Goal: Information Seeking & Learning: Check status

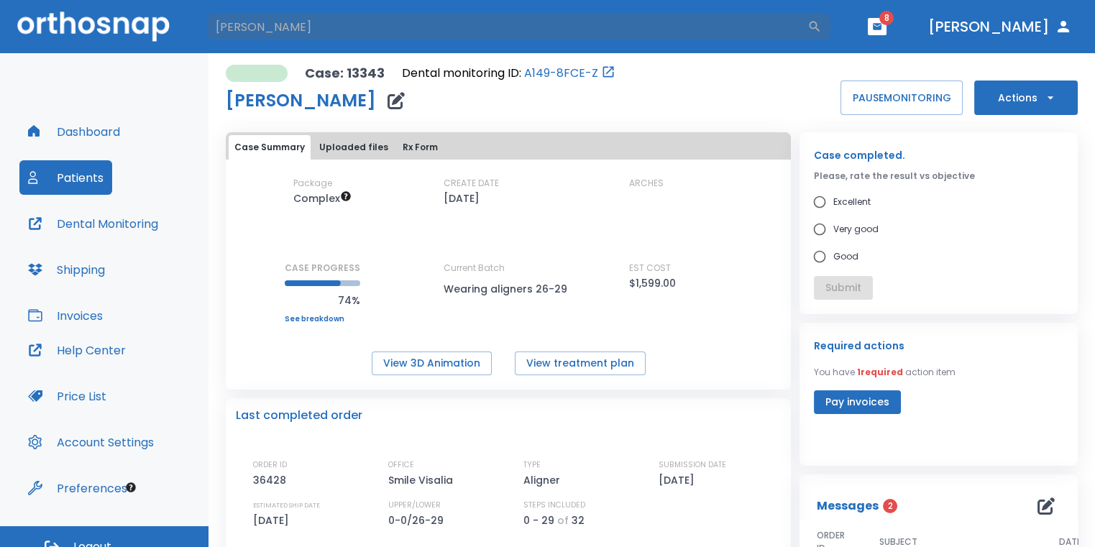
type input "[PERSON_NAME]"
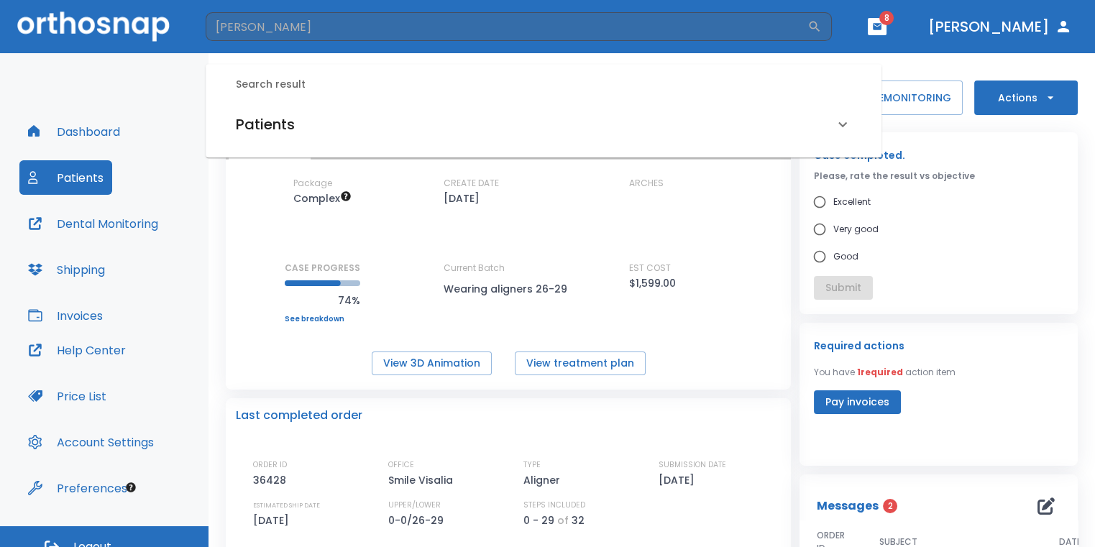
click at [404, 117] on div "Patients" at bounding box center [535, 124] width 598 height 23
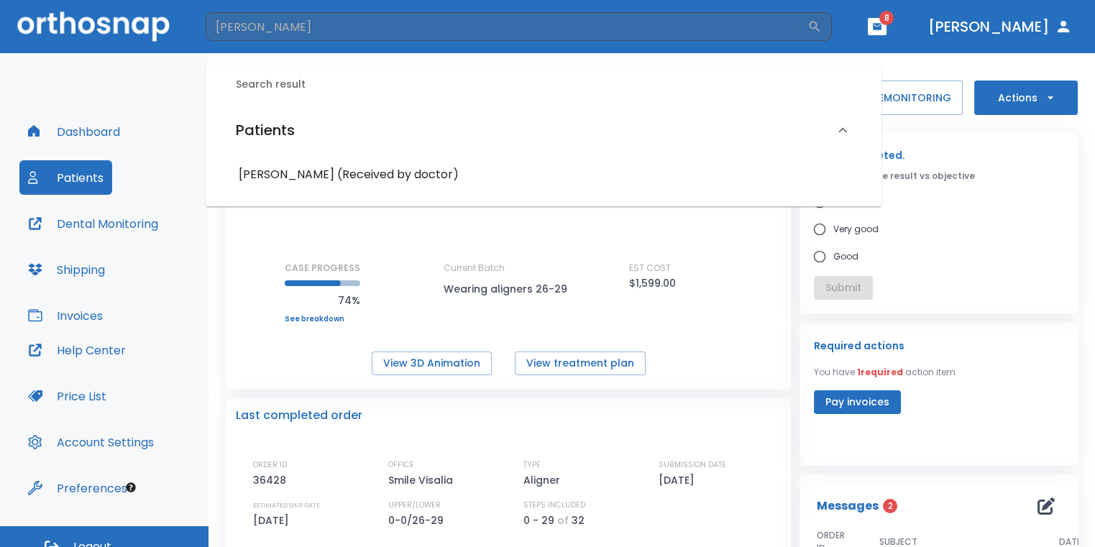
click at [383, 178] on h6 "[PERSON_NAME] (Received by doctor)" at bounding box center [544, 175] width 610 height 20
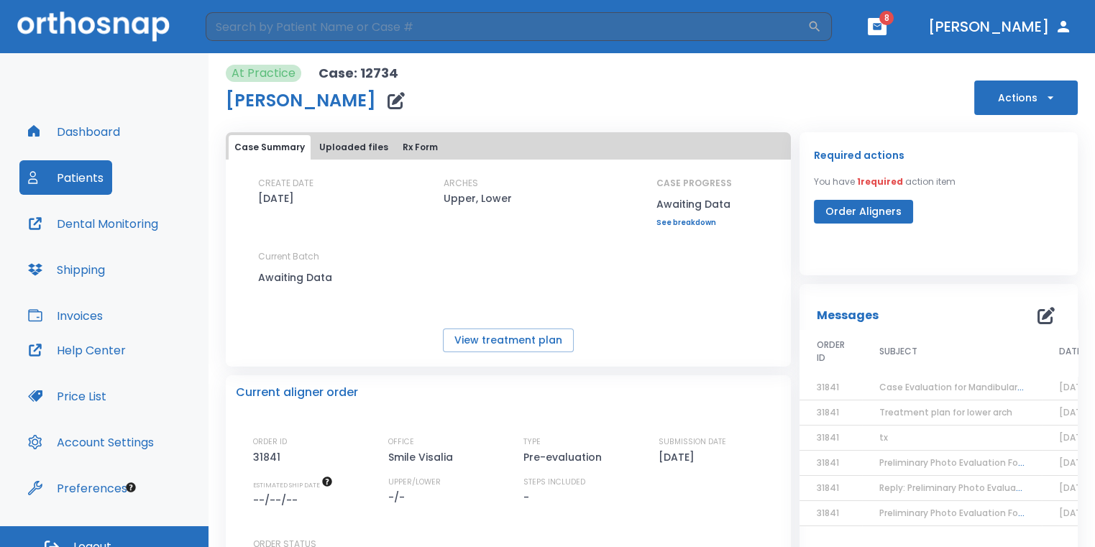
click at [921, 389] on span "Case Evaluation for Mandibular only" at bounding box center [959, 387] width 159 height 12
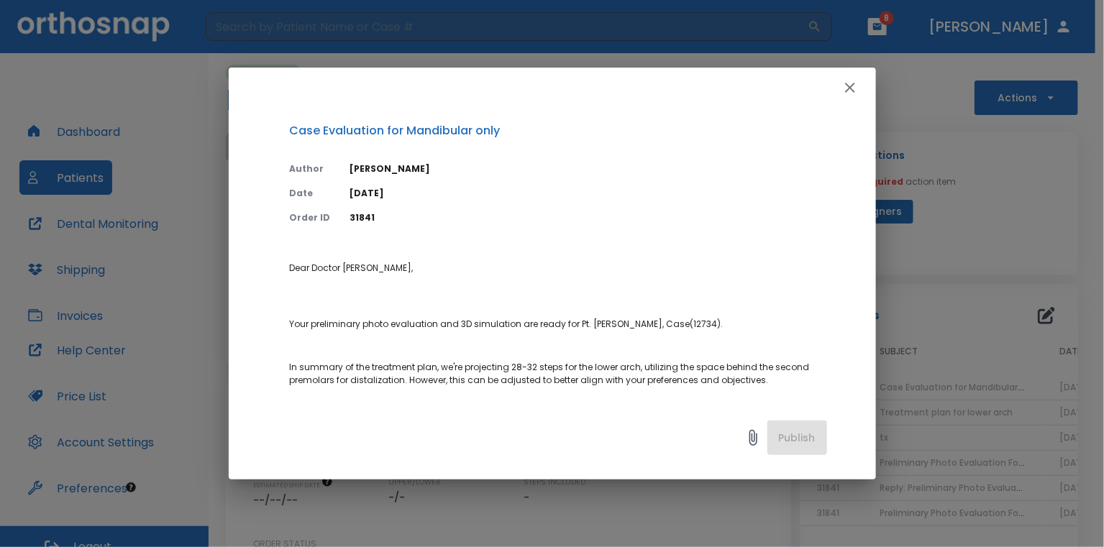
click at [867, 86] on div at bounding box center [552, 88] width 647 height 40
click at [851, 87] on icon "button" at bounding box center [850, 87] width 17 height 17
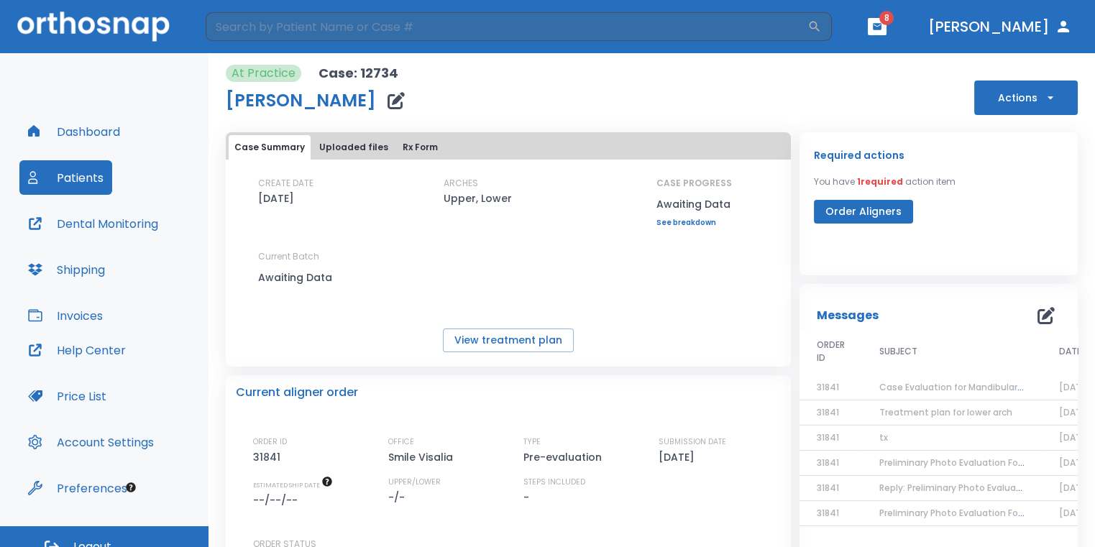
click at [895, 411] on span "Treatment plan for lower arch" at bounding box center [946, 412] width 133 height 12
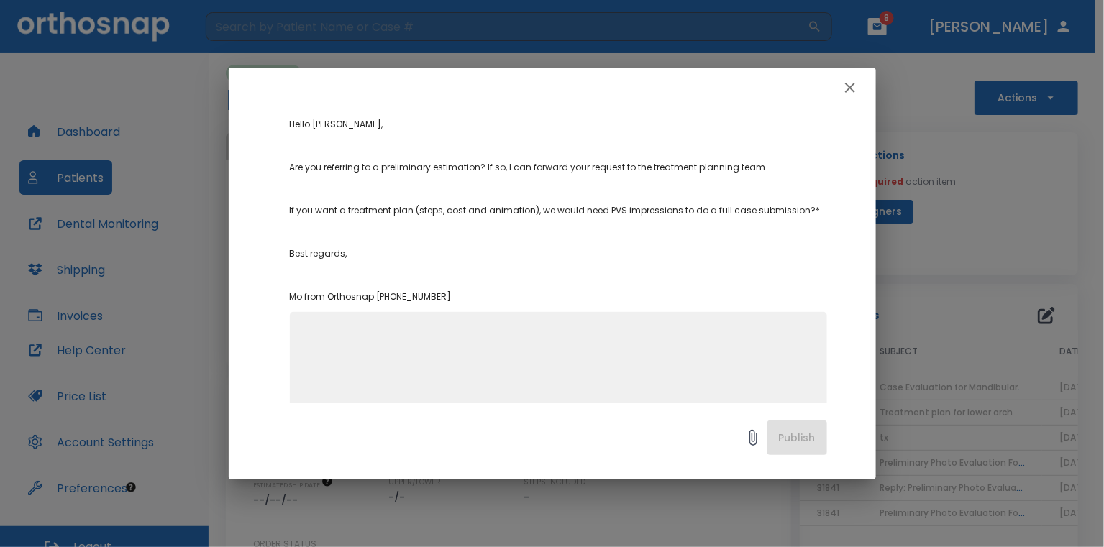
scroll to position [72, 0]
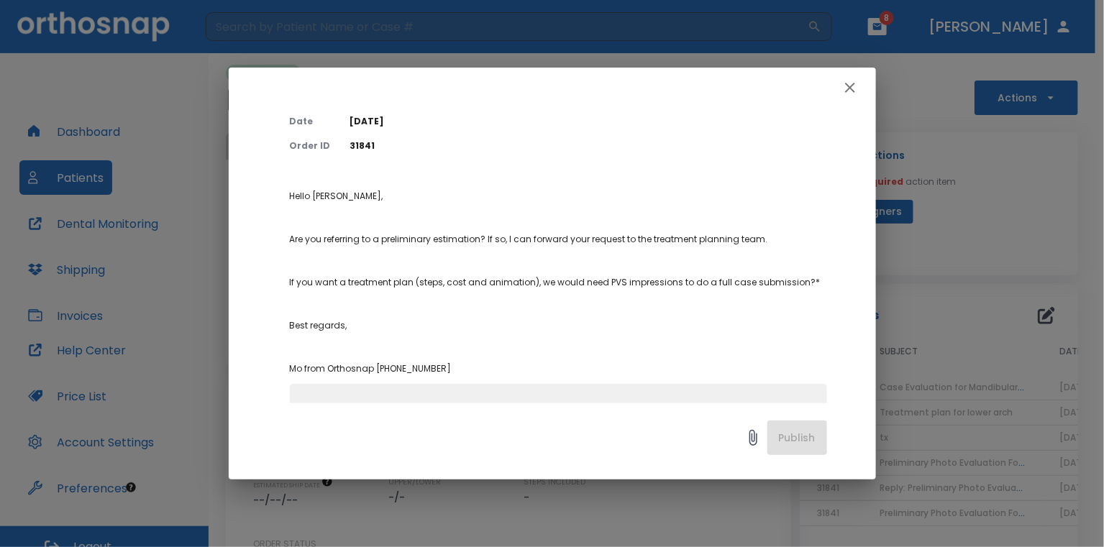
drag, startPoint x: 847, startPoint y: 89, endPoint x: 857, endPoint y: 99, distance: 13.7
click at [853, 89] on icon "button" at bounding box center [850, 87] width 17 height 17
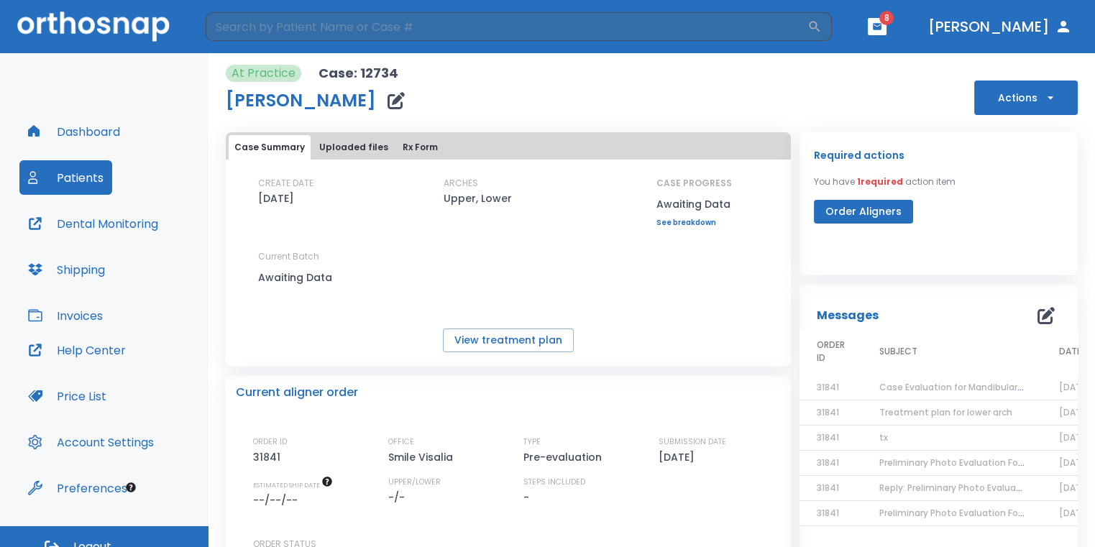
click at [865, 444] on td "tx" at bounding box center [952, 438] width 180 height 25
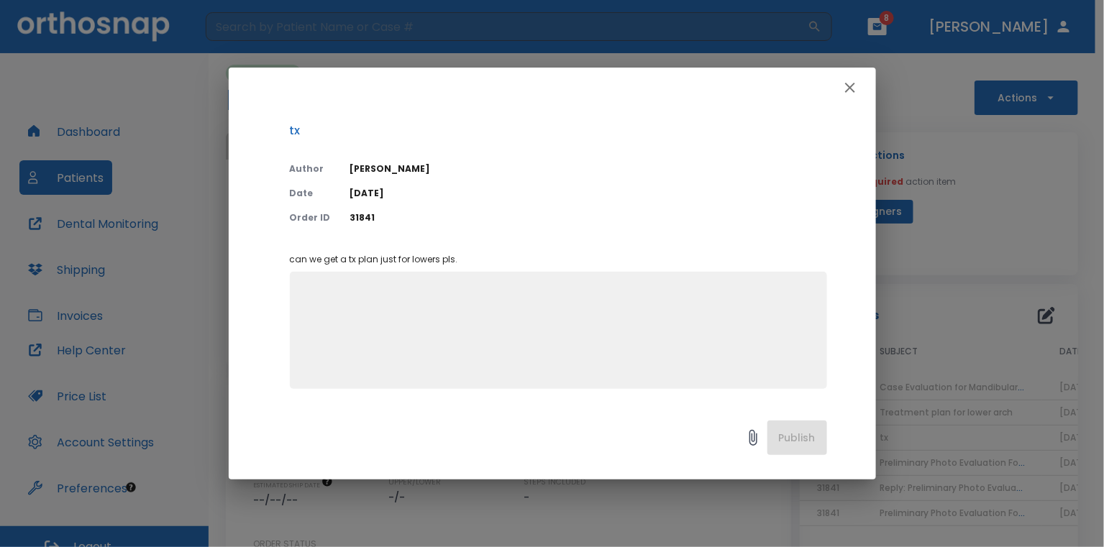
click at [842, 94] on icon "button" at bounding box center [850, 87] width 17 height 17
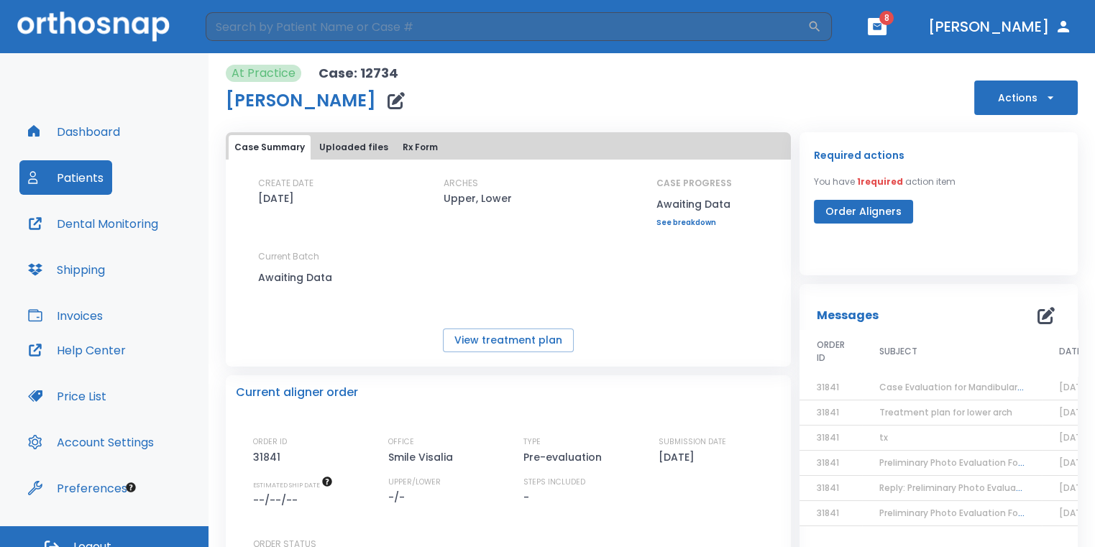
click at [884, 476] on td "Reply: Preliminary Photo Evaluation Followup" at bounding box center [952, 488] width 180 height 25
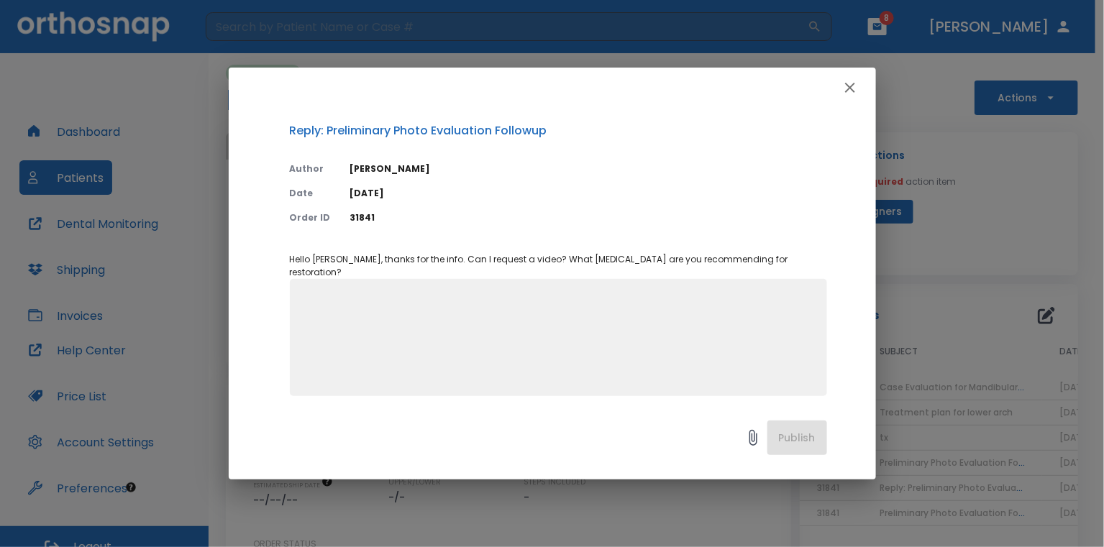
click at [852, 106] on div at bounding box center [552, 88] width 647 height 40
click at [844, 91] on icon "button" at bounding box center [850, 87] width 17 height 17
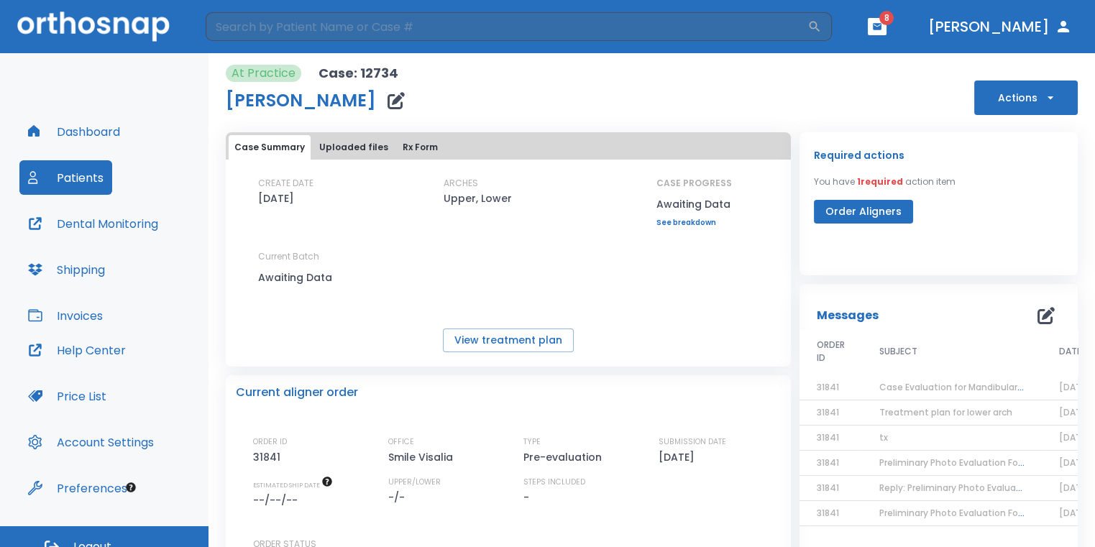
click at [896, 409] on span "Treatment plan for lower arch" at bounding box center [946, 412] width 133 height 12
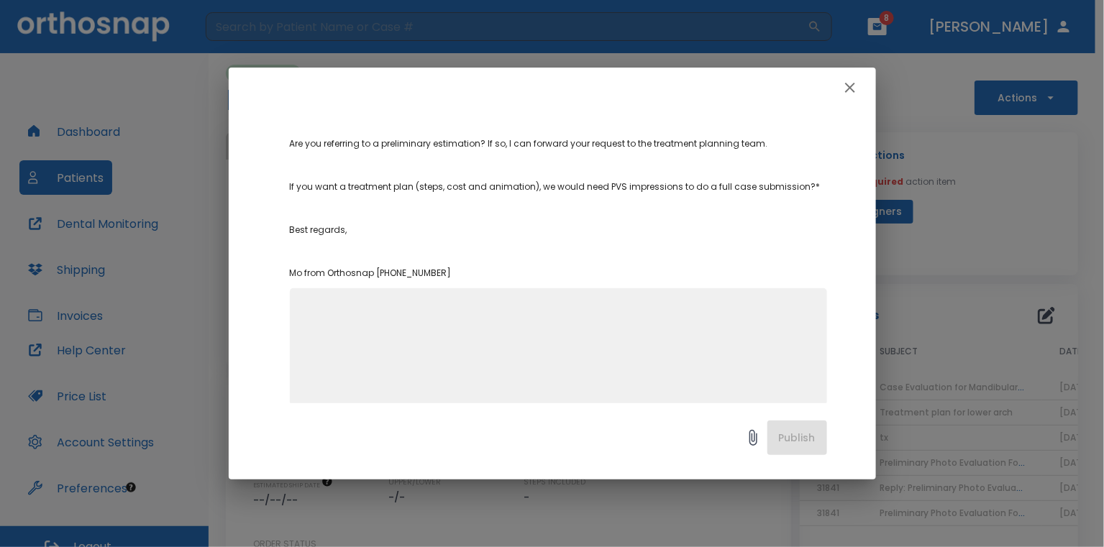
scroll to position [183, 0]
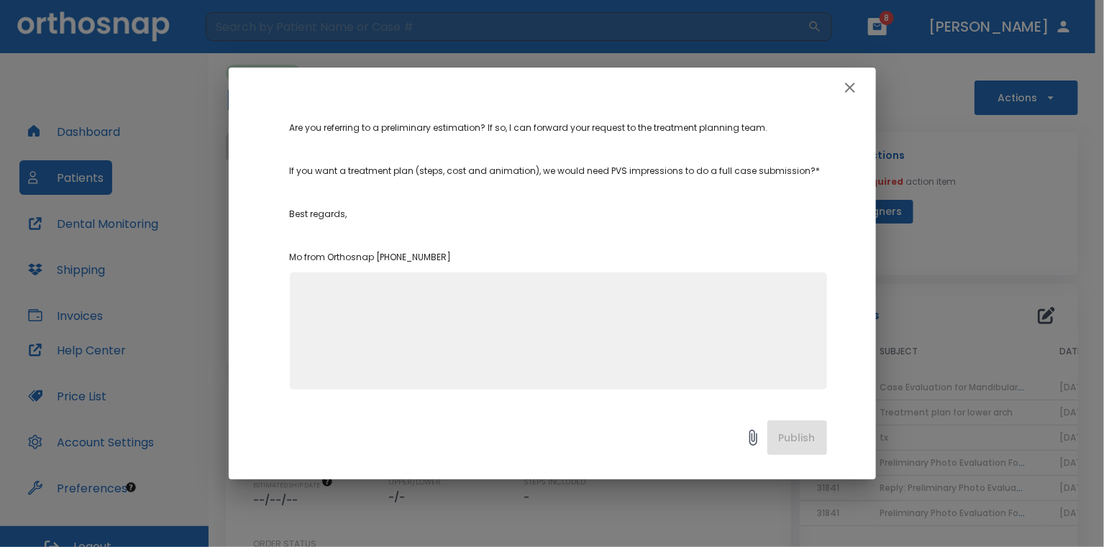
click at [865, 95] on div at bounding box center [552, 88] width 647 height 40
click at [836, 89] on button "button" at bounding box center [850, 87] width 29 height 29
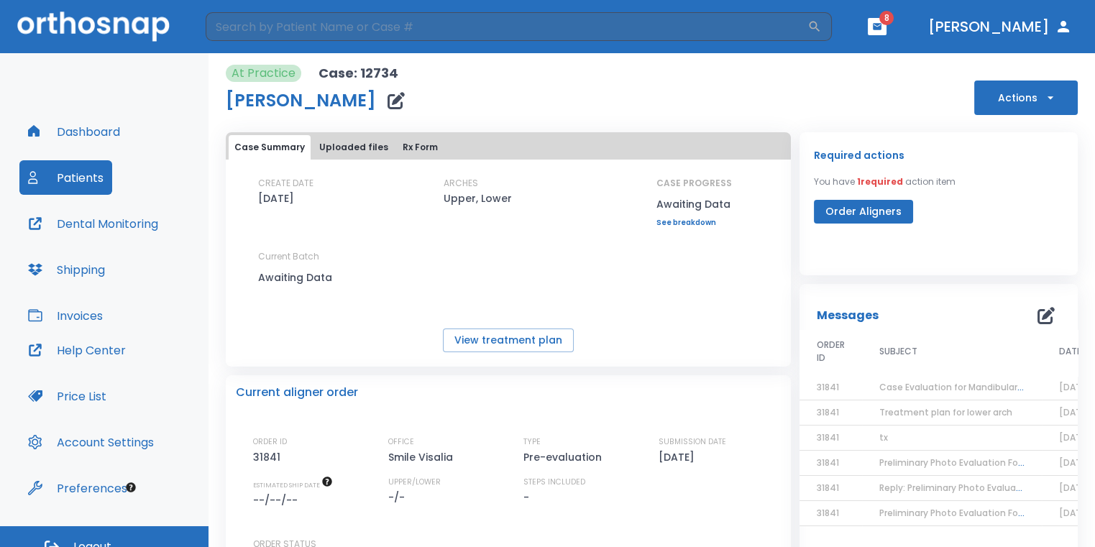
click at [953, 492] on span "Reply: Preliminary Photo Evaluation Followup" at bounding box center [978, 488] width 196 height 12
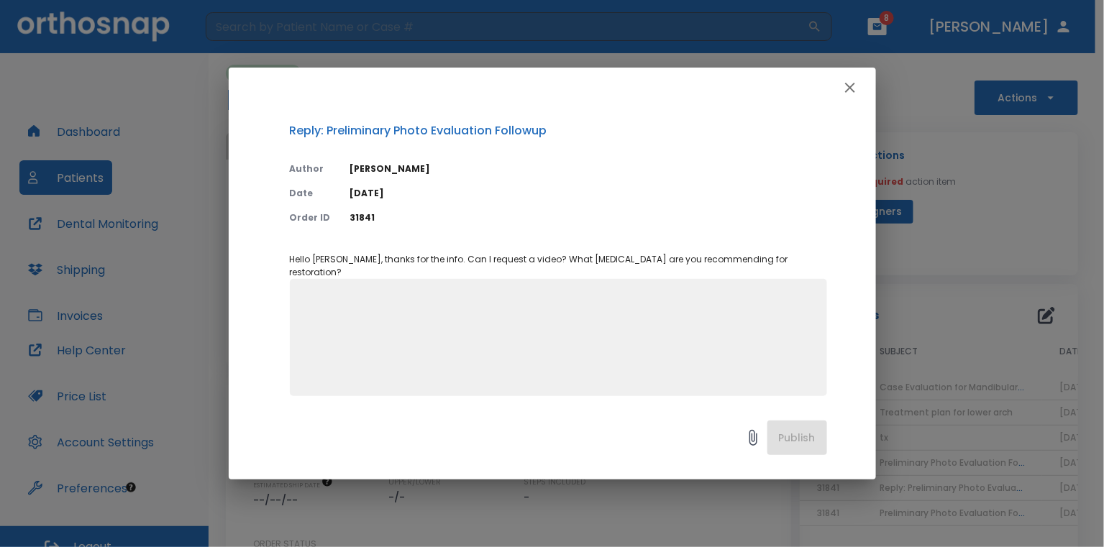
click at [844, 83] on icon "button" at bounding box center [850, 87] width 17 height 17
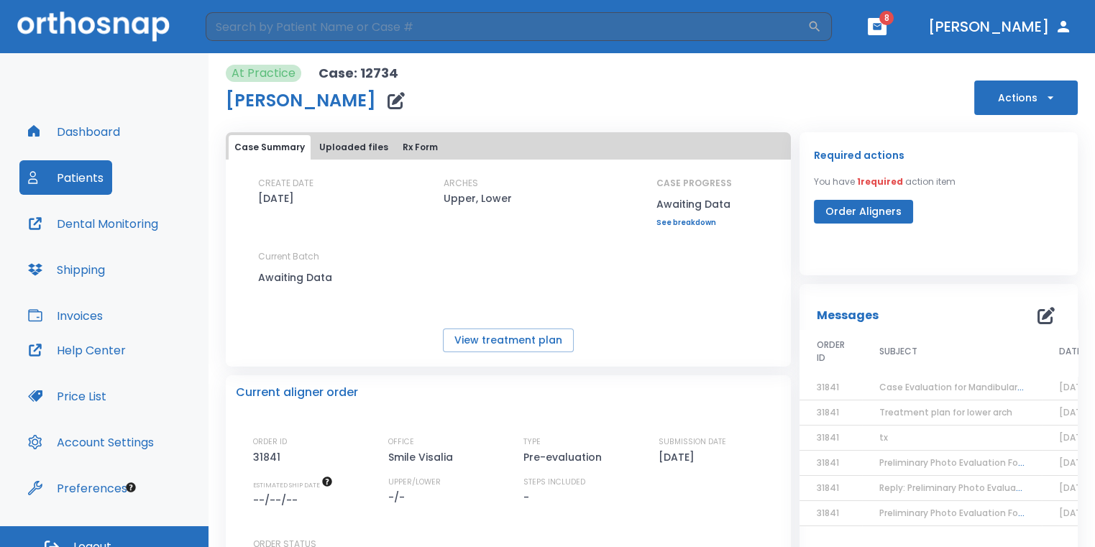
click at [942, 463] on span "Preliminary Photo Evaluation Follow up" at bounding box center [965, 463] width 170 height 12
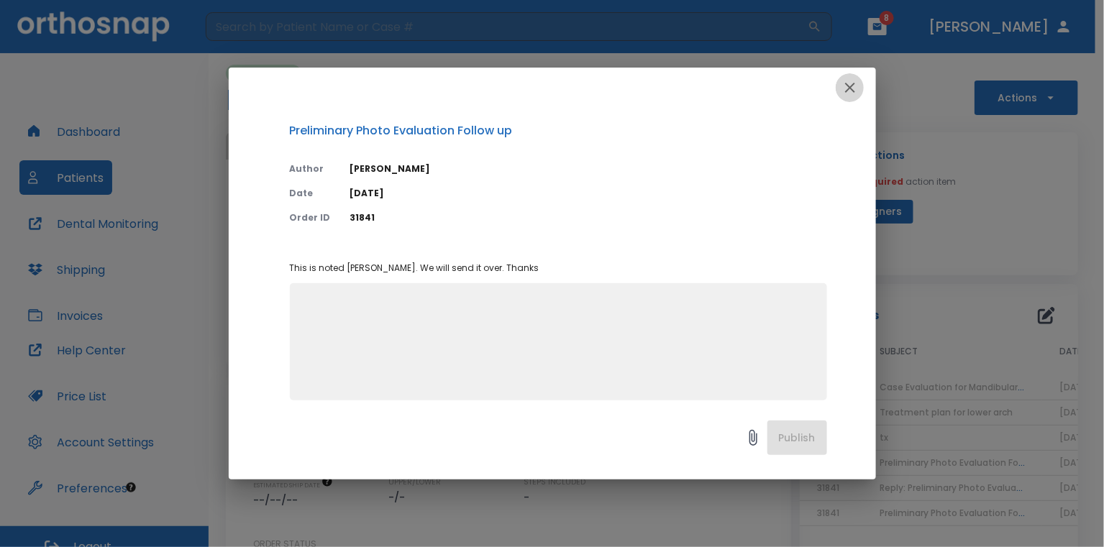
click at [857, 77] on button "button" at bounding box center [850, 87] width 29 height 29
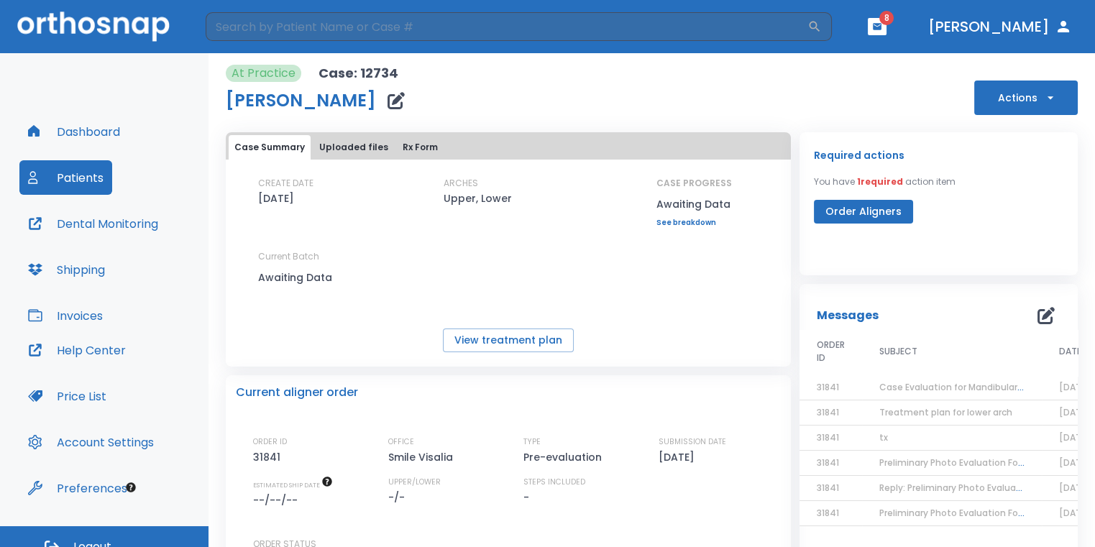
click at [918, 414] on span "Treatment plan for lower arch" at bounding box center [946, 412] width 133 height 12
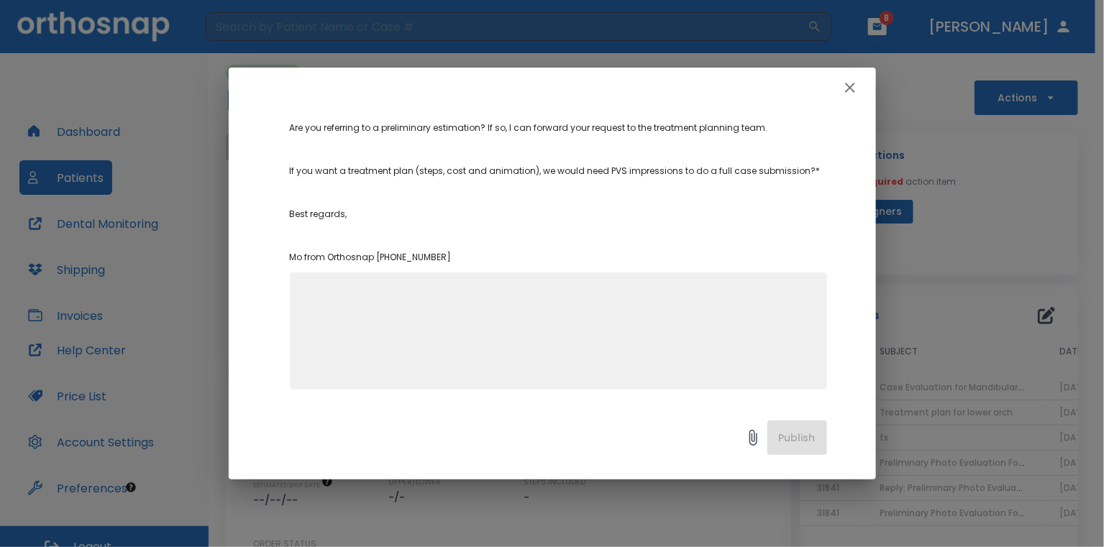
click at [836, 90] on div at bounding box center [552, 88] width 647 height 40
click at [857, 87] on button "button" at bounding box center [850, 87] width 29 height 29
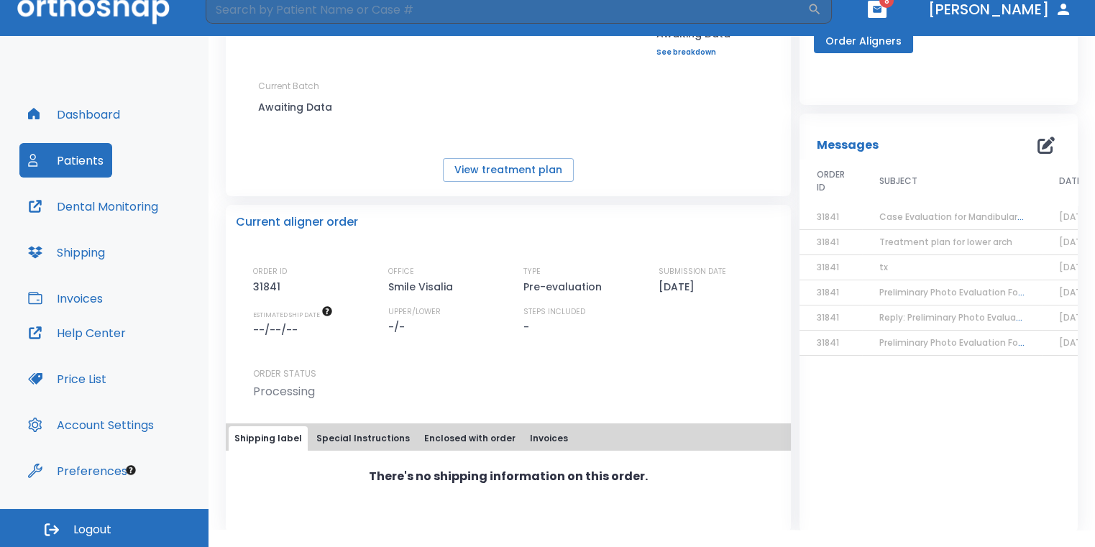
scroll to position [166, 0]
